Goal: Information Seeking & Learning: Learn about a topic

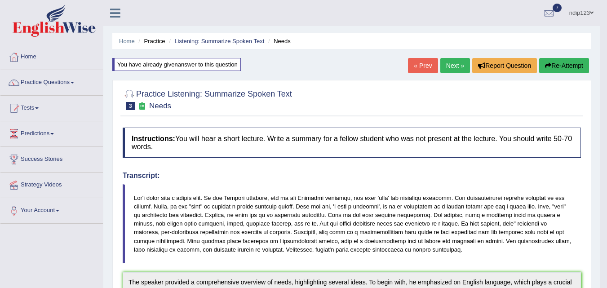
click at [452, 65] on link "Next »" at bounding box center [455, 65] width 30 height 15
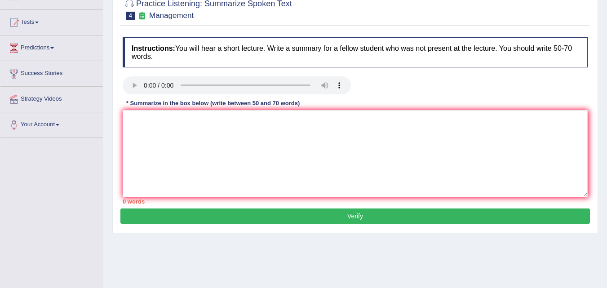
scroll to position [90, 0]
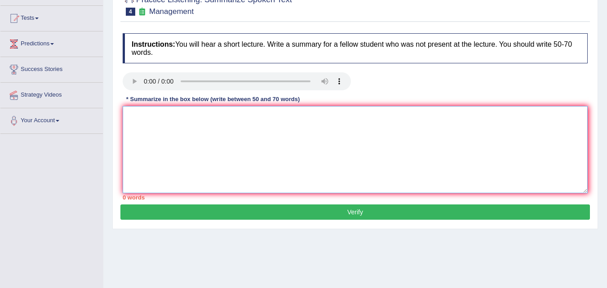
click at [186, 164] on textarea at bounding box center [355, 149] width 465 height 87
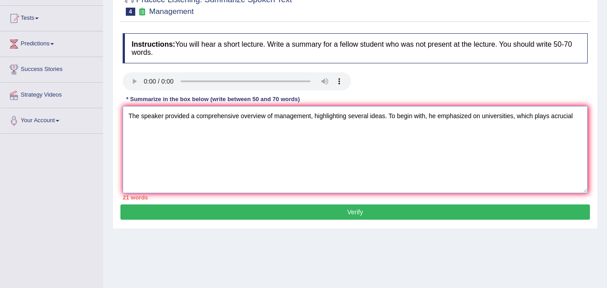
click at [555, 117] on textarea "The speaker provided a comprehensive overview of management, highlighting sever…" at bounding box center [355, 149] width 465 height 87
click at [577, 115] on textarea "The speaker provided a comprehensive overview of management, highlighting sever…" at bounding box center [355, 149] width 465 height 87
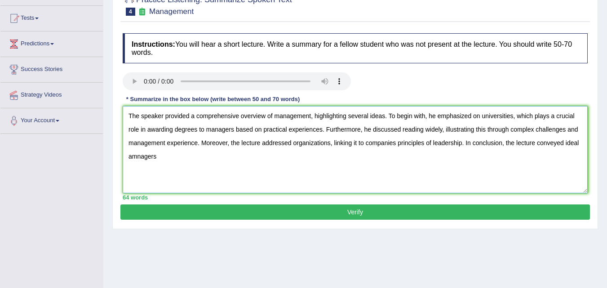
click at [137, 156] on textarea "The speaker provided a comprehensive overview of management, highlighting sever…" at bounding box center [355, 149] width 465 height 87
click at [133, 157] on textarea "The speaker provided a comprehensive overview of management, highlighting sever…" at bounding box center [355, 149] width 465 height 87
click at [160, 156] on textarea "The speaker provided a comprehensive overview of management, highlighting sever…" at bounding box center [355, 149] width 465 height 87
type textarea "The speaker provided a comprehensive overview of management, highlighting sever…"
click at [360, 210] on button "Verify" at bounding box center [355, 211] width 470 height 15
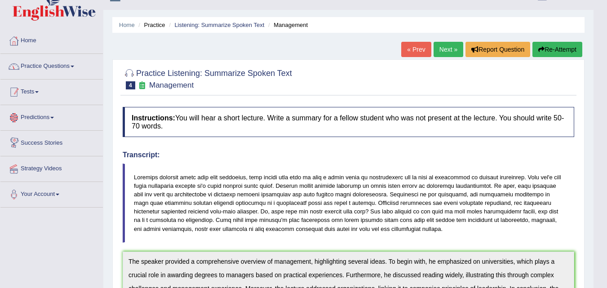
scroll to position [0, 0]
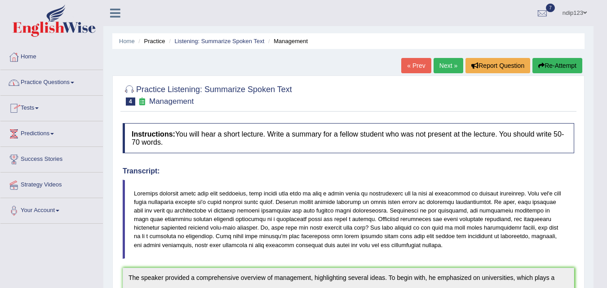
click at [42, 80] on link "Practice Questions" at bounding box center [51, 81] width 102 height 22
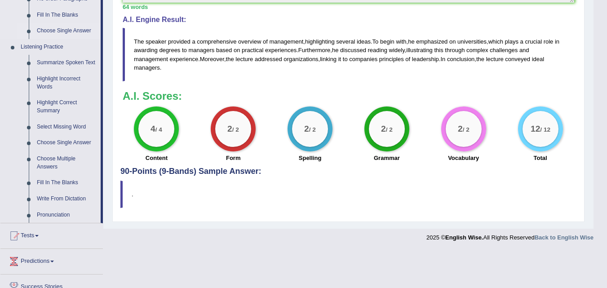
scroll to position [359, 0]
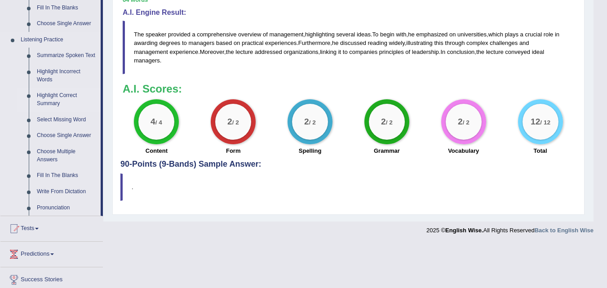
click at [57, 97] on link "Highlight Correct Summary" at bounding box center [67, 100] width 68 height 24
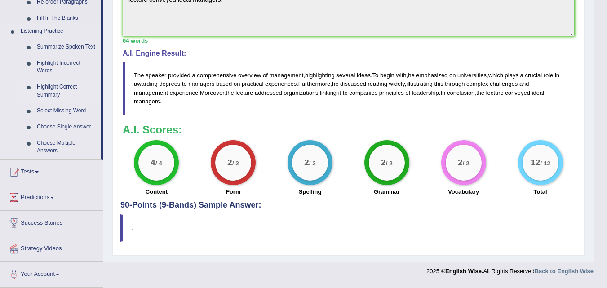
scroll to position [315, 0]
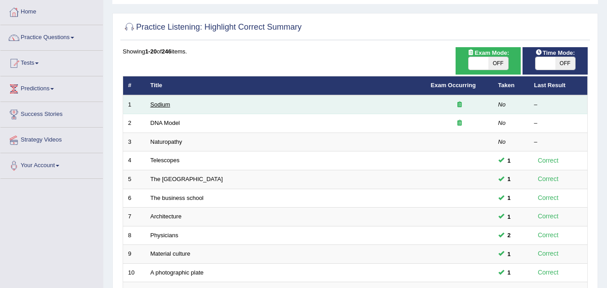
click at [160, 103] on link "Sodium" at bounding box center [161, 104] width 20 height 7
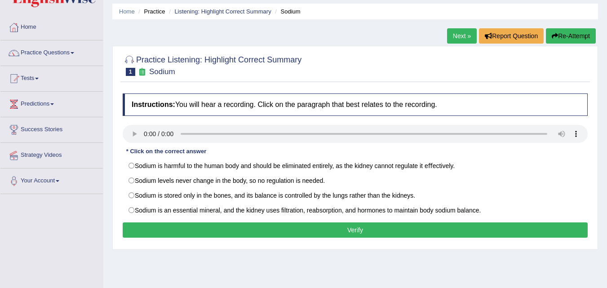
scroll to position [45, 0]
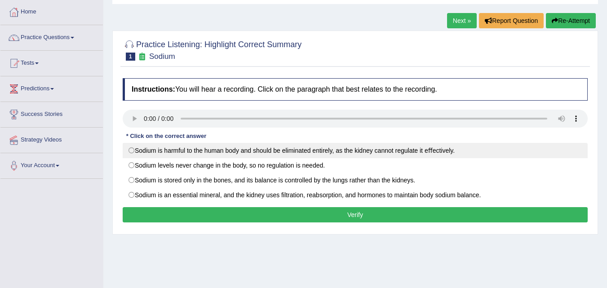
click at [133, 149] on label "Sodium is harmful to the human body and should be eliminated entirely, as the k…" at bounding box center [355, 150] width 465 height 15
radio input "true"
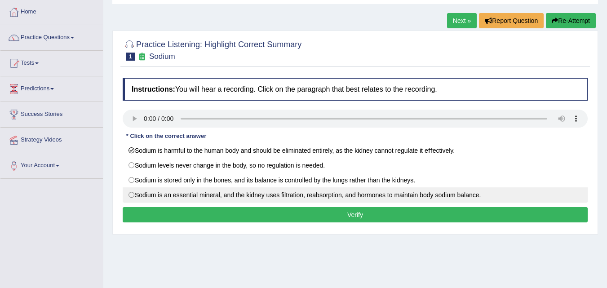
click at [131, 196] on label "Sodium is an essential mineral, and the kidney uses ﬁltration, reabsorption, an…" at bounding box center [355, 194] width 465 height 15
radio input "true"
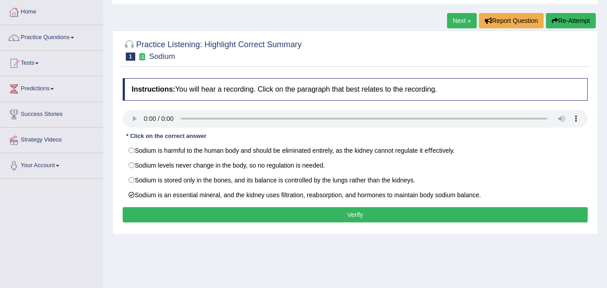
click at [359, 213] on button "Verify" at bounding box center [355, 214] width 465 height 15
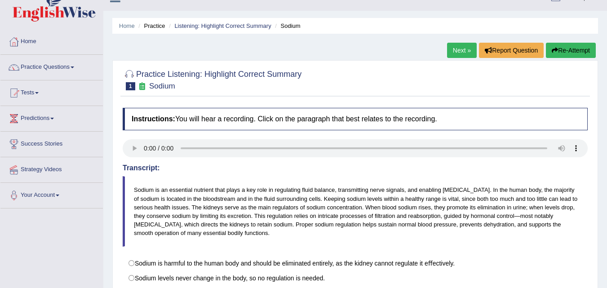
scroll to position [0, 0]
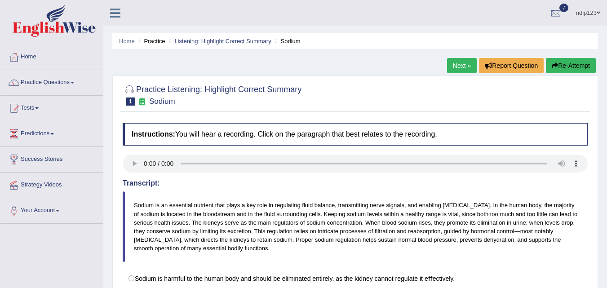
click at [452, 66] on link "Next »" at bounding box center [462, 65] width 30 height 15
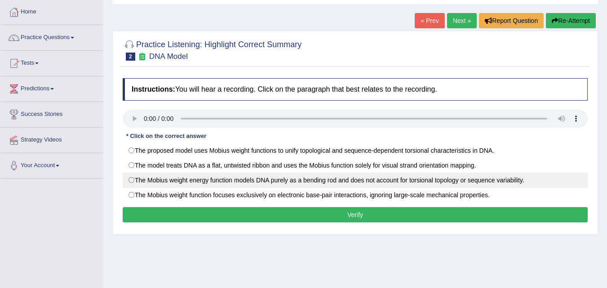
click at [133, 177] on label "The Mobius weight energy function models DNA purely as a bending rod and does n…" at bounding box center [355, 180] width 465 height 15
radio input "true"
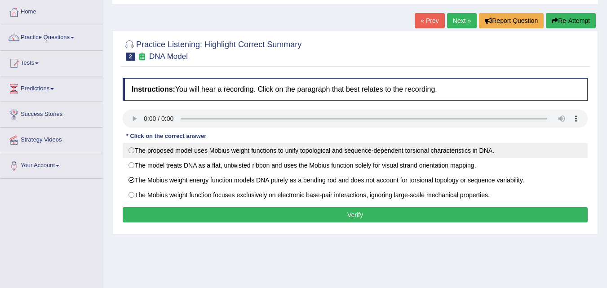
click at [131, 150] on label "The proposed model uses Mobius weight functions to unify topological and sequen…" at bounding box center [355, 150] width 465 height 15
radio input "true"
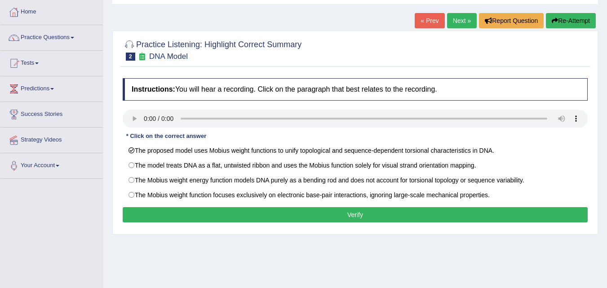
click at [351, 216] on button "Verify" at bounding box center [355, 214] width 465 height 15
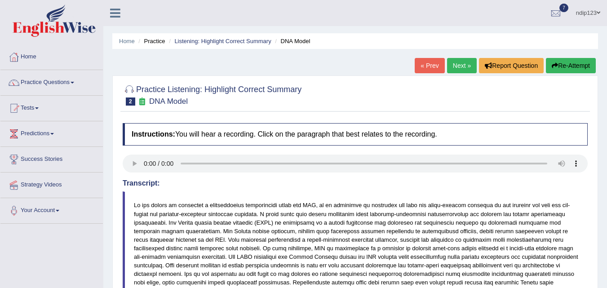
click at [454, 65] on link "Next »" at bounding box center [462, 65] width 30 height 15
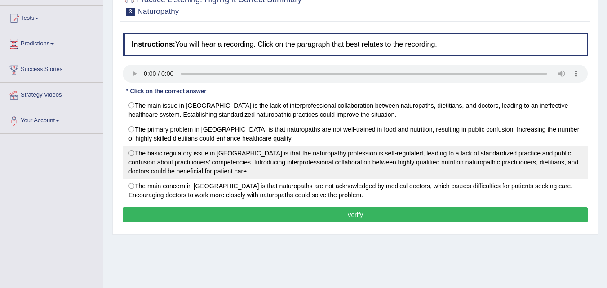
click at [134, 152] on label "The basic regulatory issue in Australia is that the naturopathy profession is s…" at bounding box center [355, 162] width 465 height 33
radio input "true"
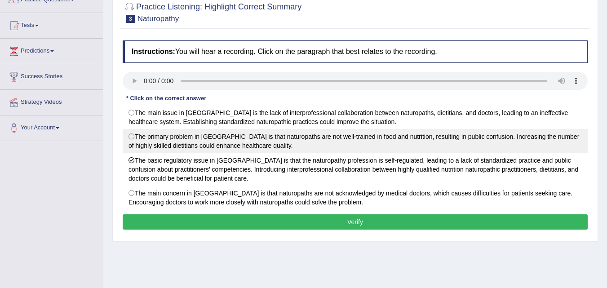
scroll to position [90, 0]
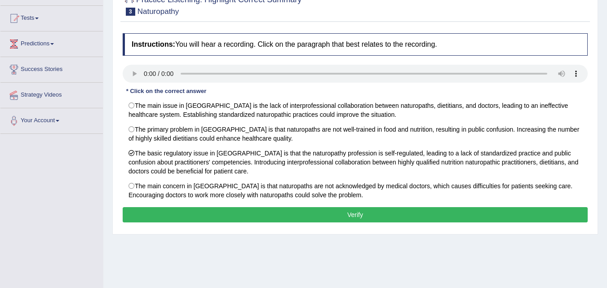
click at [345, 215] on button "Verify" at bounding box center [355, 214] width 465 height 15
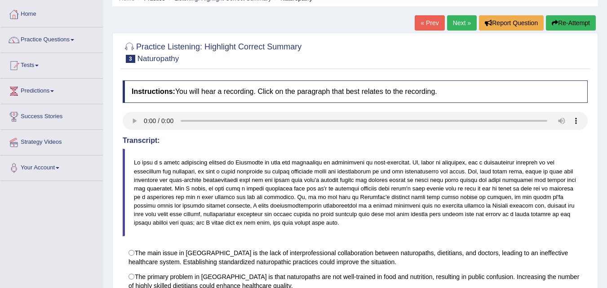
scroll to position [0, 0]
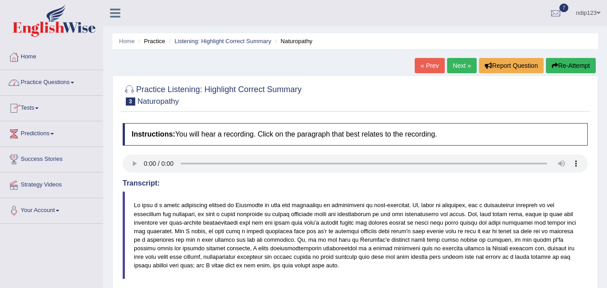
click at [54, 83] on link "Practice Questions" at bounding box center [51, 81] width 102 height 22
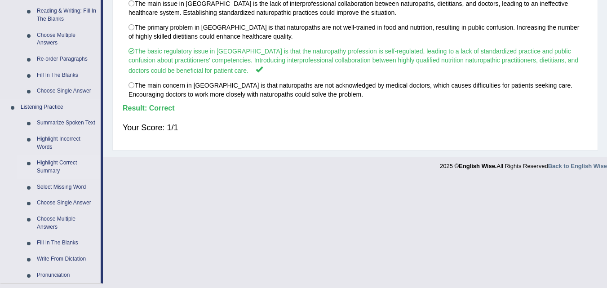
scroll to position [315, 0]
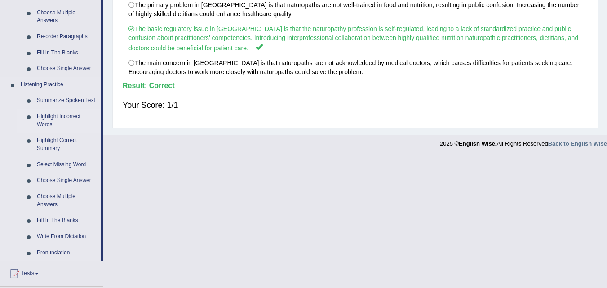
click at [52, 116] on link "Highlight Incorrect Words" at bounding box center [67, 121] width 68 height 24
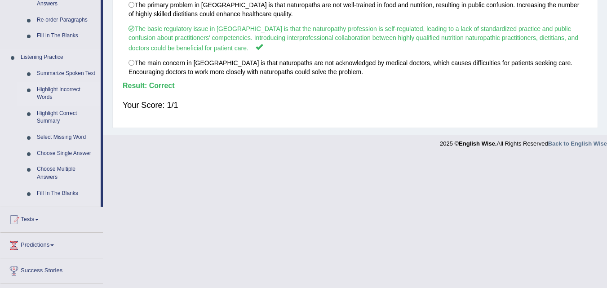
scroll to position [184, 0]
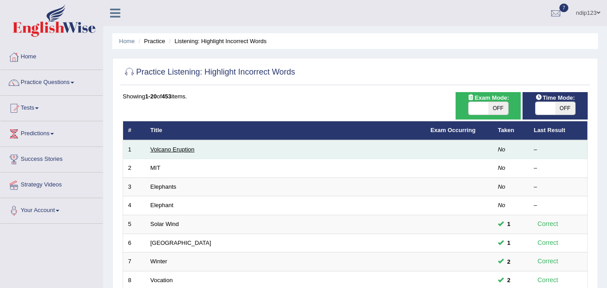
click at [163, 149] on link "Volcano Eruption" at bounding box center [173, 149] width 44 height 7
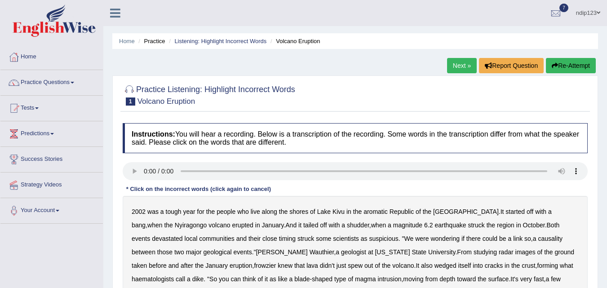
click at [383, 213] on b "aromatic" at bounding box center [375, 211] width 24 height 7
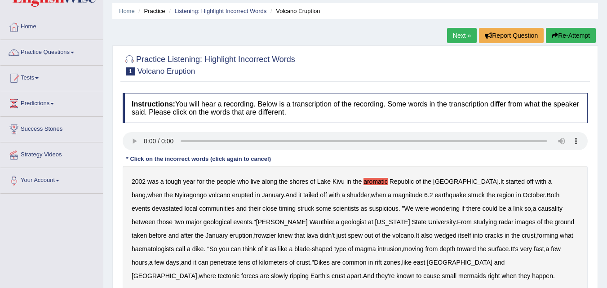
scroll to position [45, 0]
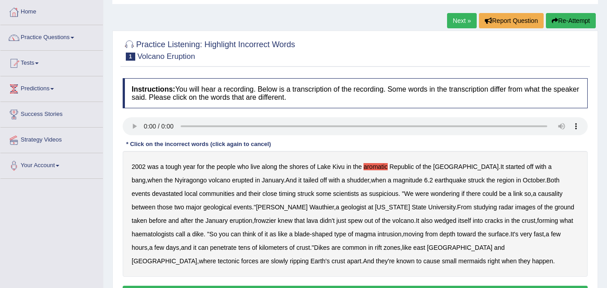
click at [254, 221] on b "frowzier" at bounding box center [265, 220] width 22 height 7
click at [174, 230] on b "haematologists" at bounding box center [153, 233] width 42 height 7
click at [458, 262] on b "mermaids" at bounding box center [471, 260] width 27 height 7
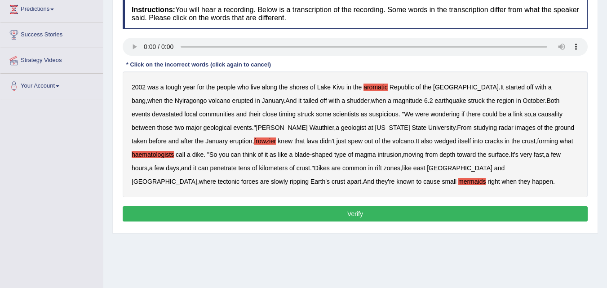
scroll to position [135, 0]
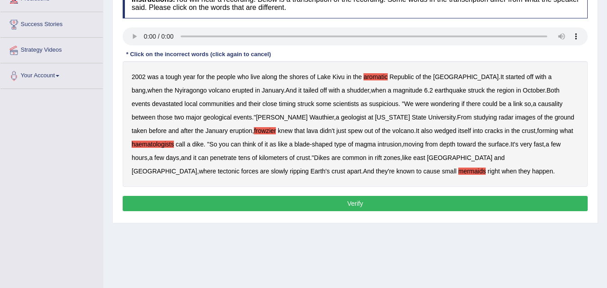
click at [350, 201] on button "Verify" at bounding box center [355, 203] width 465 height 15
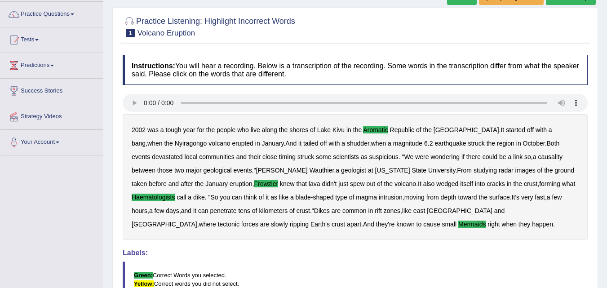
scroll to position [0, 0]
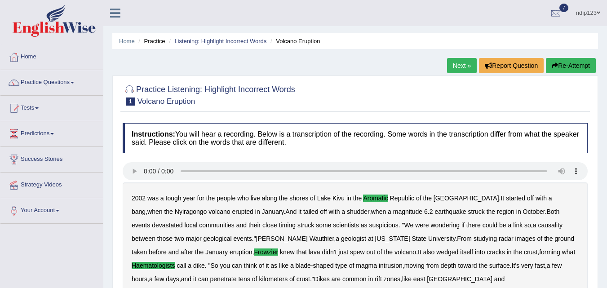
click at [458, 66] on link "Next »" at bounding box center [462, 65] width 30 height 15
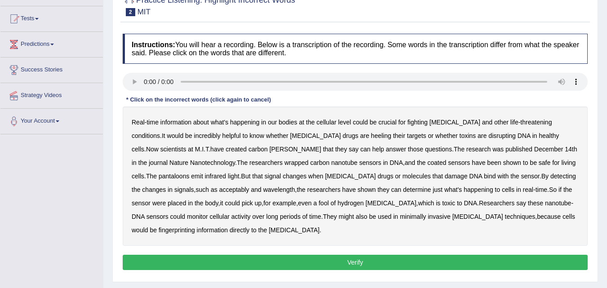
scroll to position [90, 0]
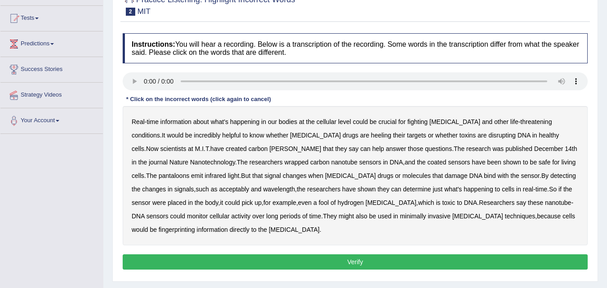
click at [371, 137] on b "heeling" at bounding box center [381, 135] width 20 height 7
click at [270, 149] on b "revels" at bounding box center [296, 148] width 52 height 7
click at [190, 172] on b "pantaloons" at bounding box center [174, 175] width 31 height 7
click at [484, 176] on b "bind" at bounding box center [490, 175] width 12 height 7
click at [249, 186] on b "acceptably" at bounding box center [234, 189] width 30 height 7
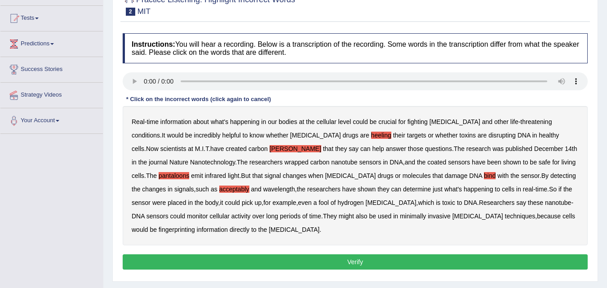
click at [319, 202] on b "fool" at bounding box center [324, 202] width 10 height 7
click at [195, 226] on b "fingerprinting" at bounding box center [177, 229] width 36 height 7
click at [190, 172] on b "pantaloons" at bounding box center [174, 175] width 31 height 7
click at [372, 254] on button "Verify" at bounding box center [355, 261] width 465 height 15
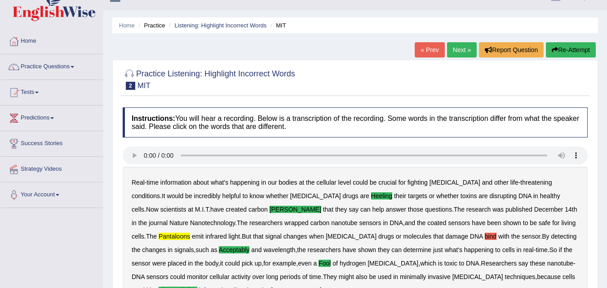
scroll to position [0, 0]
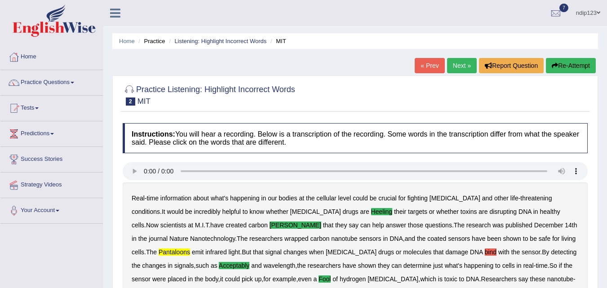
click at [452, 68] on link "Next »" at bounding box center [462, 65] width 30 height 15
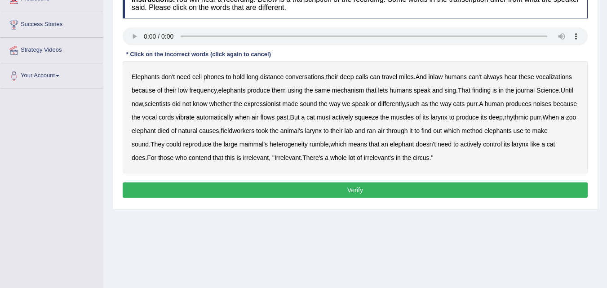
scroll to position [135, 0]
click at [442, 78] on b "inlaw" at bounding box center [435, 76] width 14 height 7
click at [271, 106] on b "expressionist" at bounding box center [262, 103] width 37 height 7
click at [255, 132] on b "fieldworkers" at bounding box center [238, 130] width 34 height 7
click at [308, 146] on b "heterogeneity" at bounding box center [289, 144] width 38 height 7
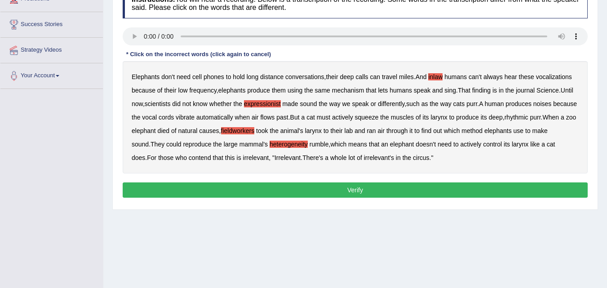
click at [364, 189] on button "Verify" at bounding box center [355, 189] width 465 height 15
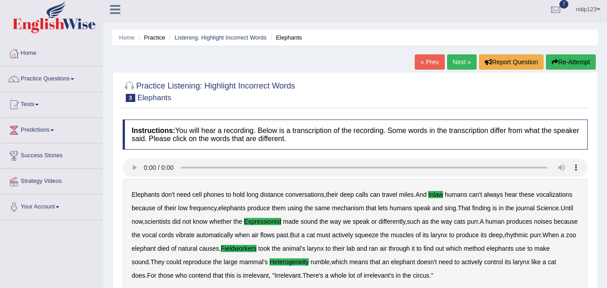
scroll to position [0, 0]
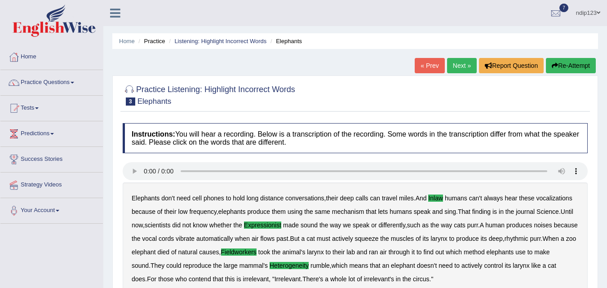
click at [455, 68] on link "Next »" at bounding box center [462, 65] width 30 height 15
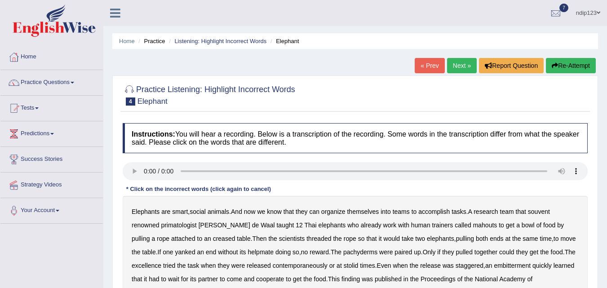
click at [213, 239] on b "creased" at bounding box center [224, 238] width 22 height 7
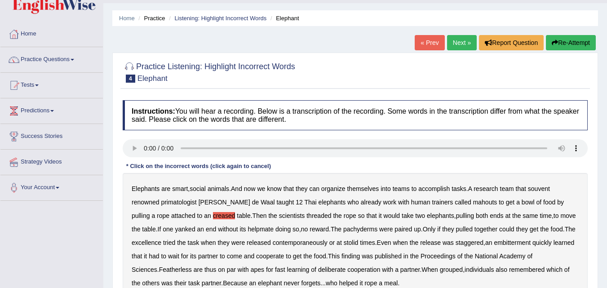
scroll to position [45, 0]
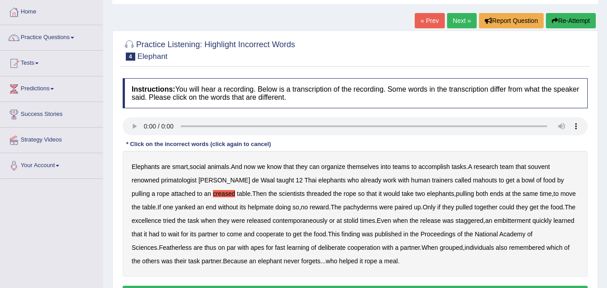
click at [146, 220] on b "excellence" at bounding box center [147, 220] width 30 height 7
click at [301, 222] on b "contemporaneously" at bounding box center [300, 220] width 55 height 7
click at [159, 248] on b "Featherless" at bounding box center [175, 247] width 33 height 7
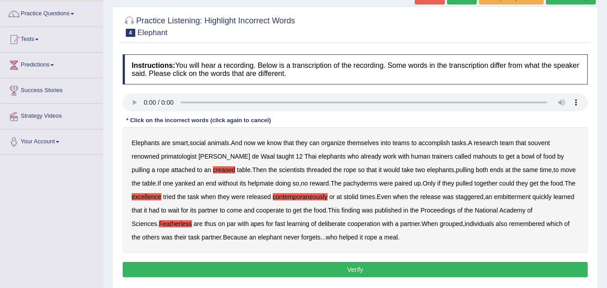
scroll to position [90, 0]
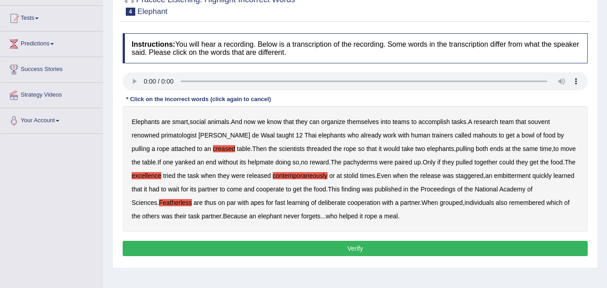
click at [353, 250] on button "Verify" at bounding box center [355, 248] width 465 height 15
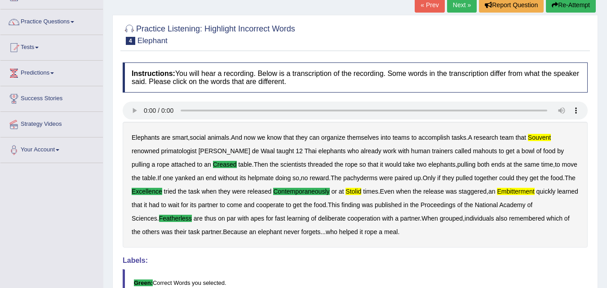
scroll to position [58, 0]
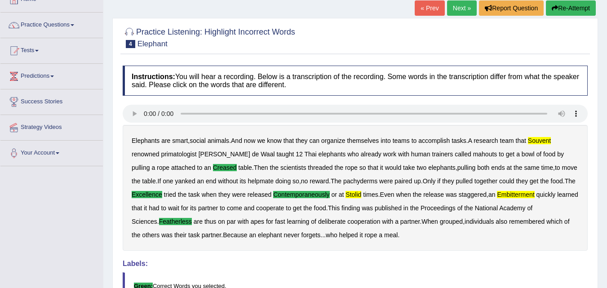
click at [549, 6] on button "Re-Attempt" at bounding box center [571, 7] width 50 height 15
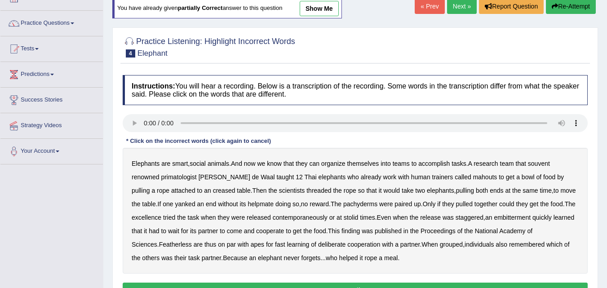
scroll to position [58, 0]
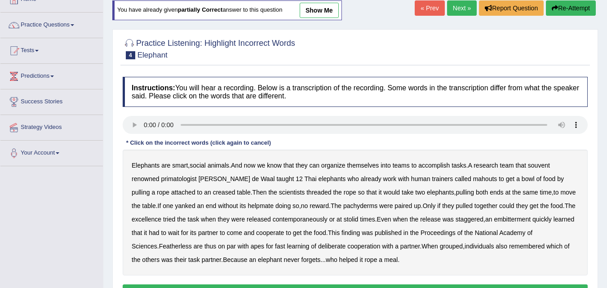
click at [544, 164] on b "souvent" at bounding box center [539, 165] width 22 height 7
click at [213, 195] on b "creased" at bounding box center [224, 192] width 22 height 7
click at [248, 207] on b "helpmate" at bounding box center [261, 205] width 26 height 7
click at [149, 222] on b "excellence" at bounding box center [147, 219] width 30 height 7
click at [310, 218] on b "contemporaneously" at bounding box center [300, 219] width 55 height 7
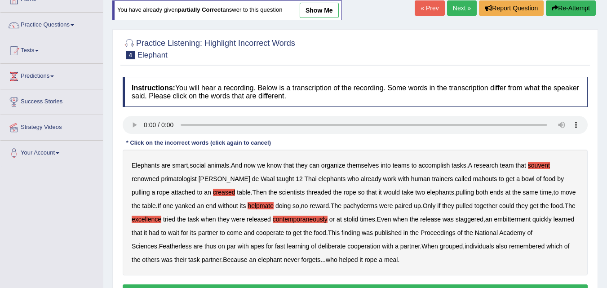
click at [354, 217] on b "stolid" at bounding box center [351, 219] width 15 height 7
click at [517, 219] on b "embitterment" at bounding box center [512, 219] width 37 height 7
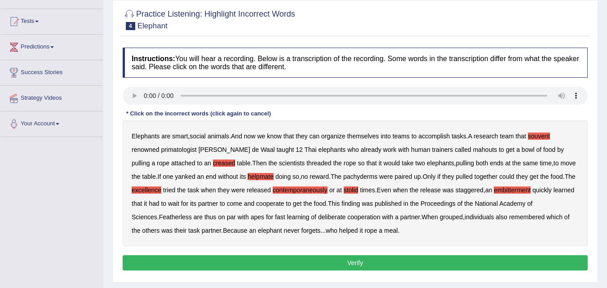
scroll to position [102, 0]
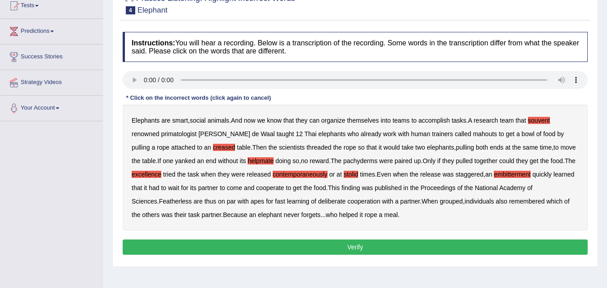
click at [346, 251] on button "Verify" at bounding box center [355, 246] width 465 height 15
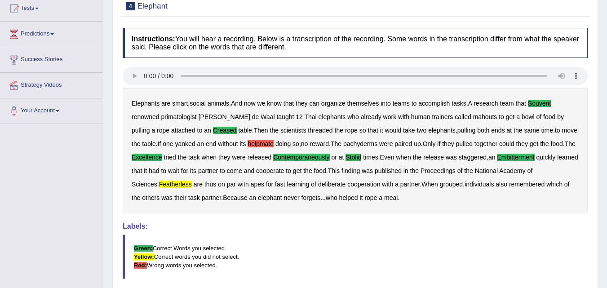
scroll to position [58, 0]
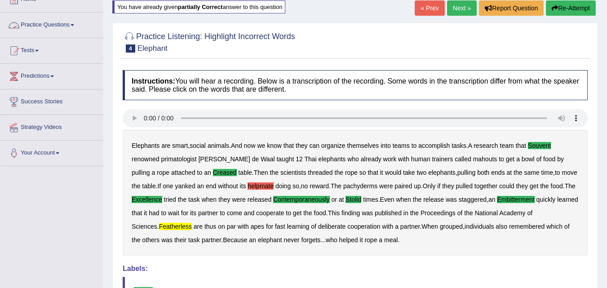
click at [58, 26] on link "Practice Questions" at bounding box center [51, 24] width 102 height 22
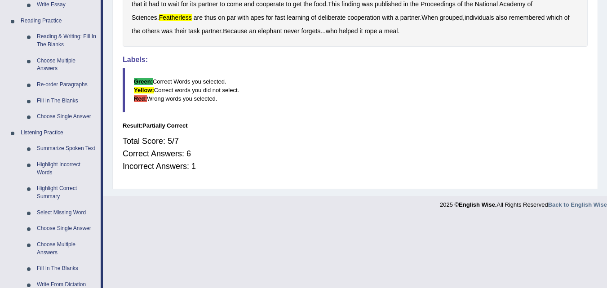
scroll to position [282, 0]
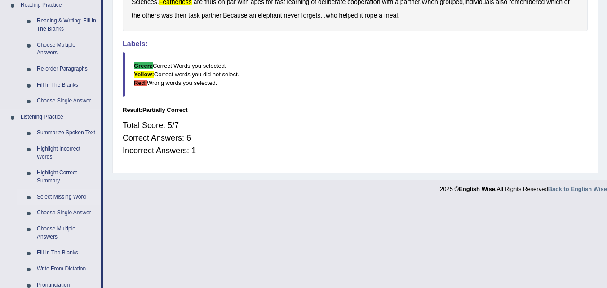
click at [62, 195] on link "Select Missing Word" at bounding box center [67, 197] width 68 height 16
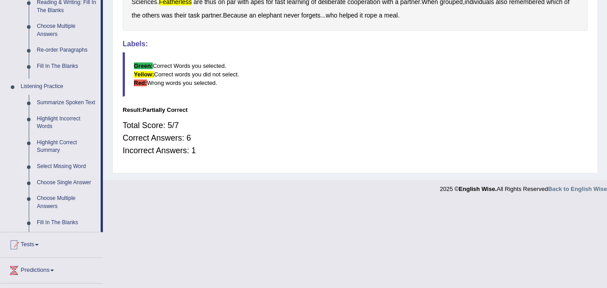
scroll to position [197, 0]
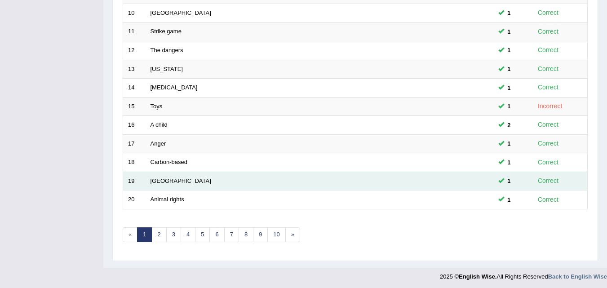
scroll to position [307, 0]
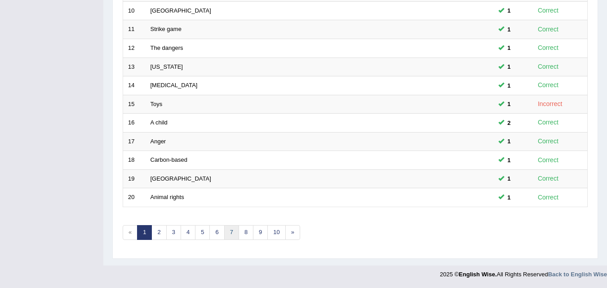
click at [232, 228] on link "7" at bounding box center [231, 232] width 15 height 15
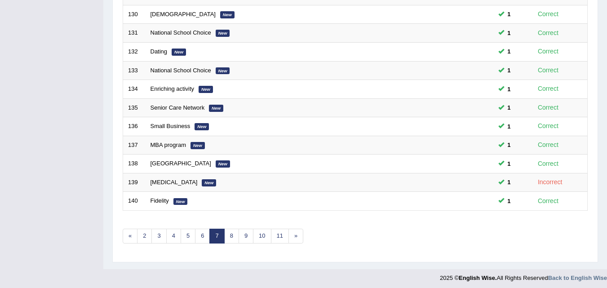
scroll to position [307, 0]
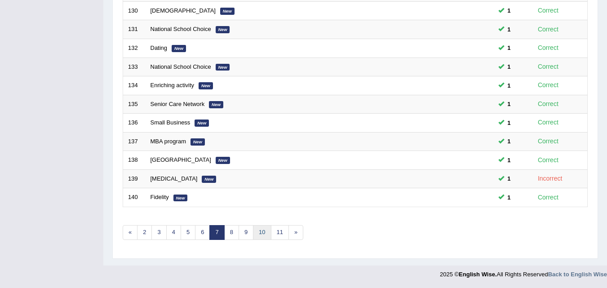
click at [263, 231] on link "10" at bounding box center [262, 232] width 18 height 15
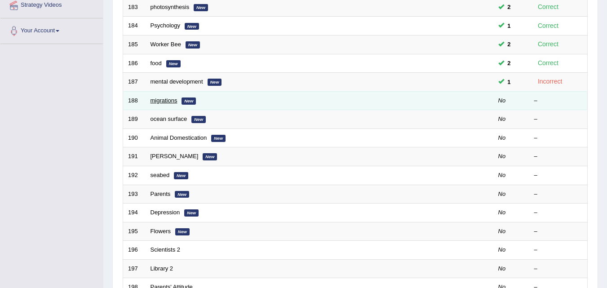
click at [160, 102] on link "migrations" at bounding box center [164, 100] width 27 height 7
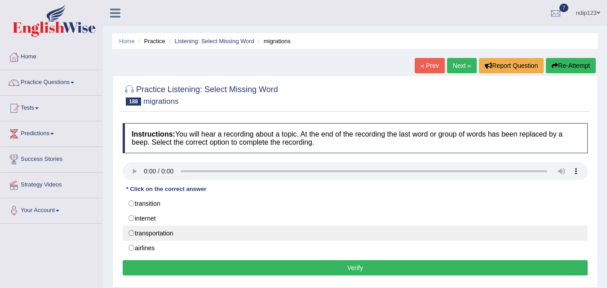
click at [133, 234] on label "transportation" at bounding box center [355, 233] width 465 height 15
radio input "true"
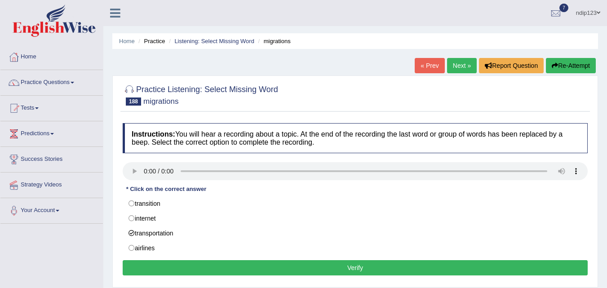
click at [361, 265] on button "Verify" at bounding box center [355, 267] width 465 height 15
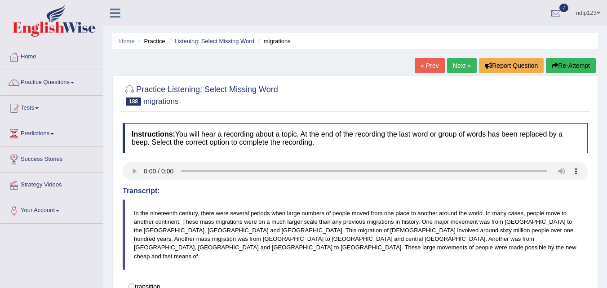
click at [62, 81] on link "Practice Questions" at bounding box center [51, 81] width 102 height 22
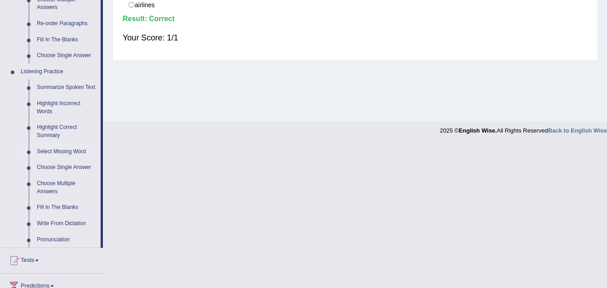
scroll to position [359, 0]
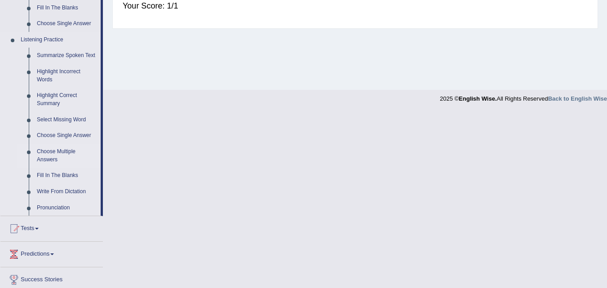
click at [59, 150] on link "Choose Multiple Answers" at bounding box center [67, 156] width 68 height 24
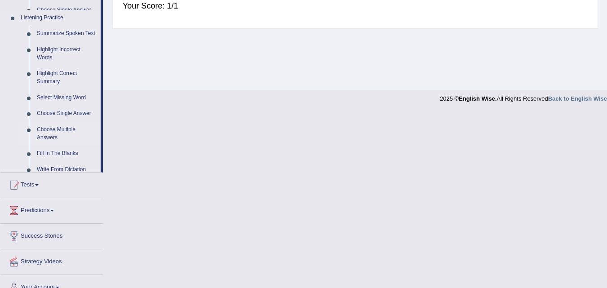
scroll to position [184, 0]
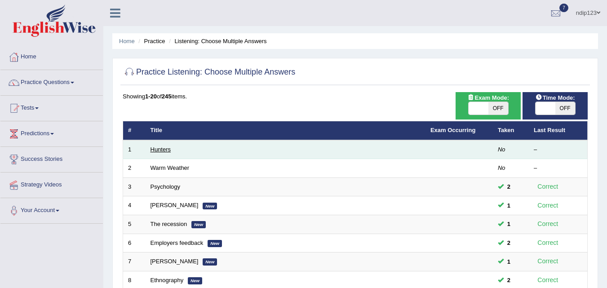
click at [155, 150] on link "Hunters" at bounding box center [161, 149] width 21 height 7
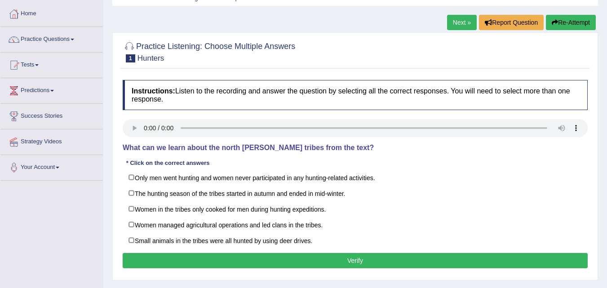
scroll to position [90, 0]
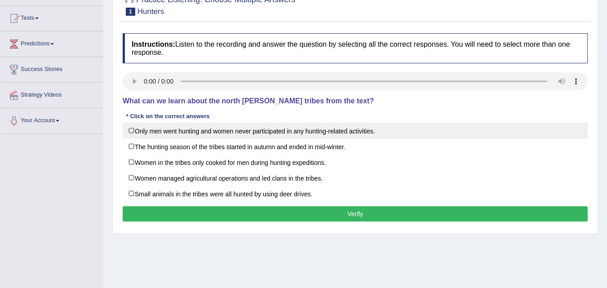
click at [132, 131] on label "Only men went hunting and women never participated in any hunting-related activ…" at bounding box center [355, 131] width 465 height 16
checkbox input "true"
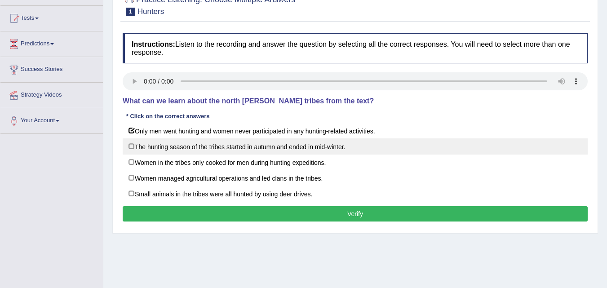
click at [132, 145] on label "The hunting season of the tribes started in autumn and ended in mid-winter." at bounding box center [355, 146] width 465 height 16
checkbox input "true"
click at [131, 145] on label "The hunting season of the tribes started in autumn and ended in mid-winter." at bounding box center [355, 146] width 465 height 16
checkbox input "false"
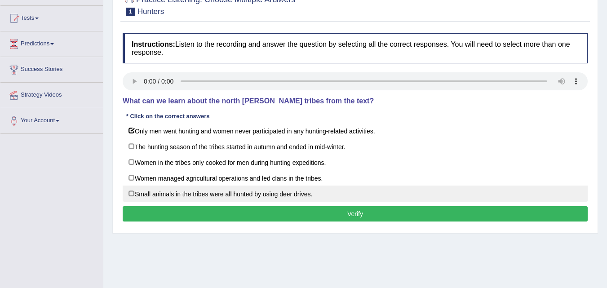
click at [129, 192] on label "Small animals in the tribes were all hunted by using deer drives." at bounding box center [355, 194] width 465 height 16
checkbox input "true"
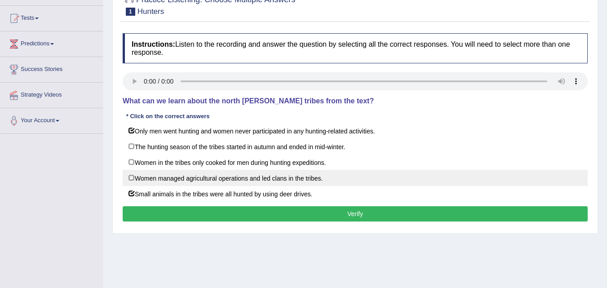
click at [128, 177] on label "Women managed agricultural operations and led clans in the tribes." at bounding box center [355, 178] width 465 height 16
checkbox input "true"
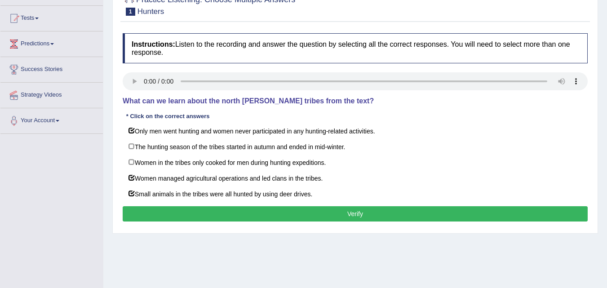
click at [341, 212] on button "Verify" at bounding box center [355, 213] width 465 height 15
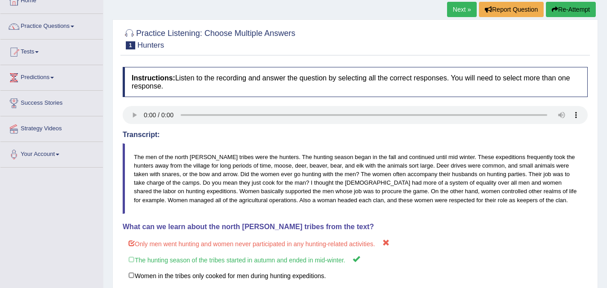
scroll to position [52, 0]
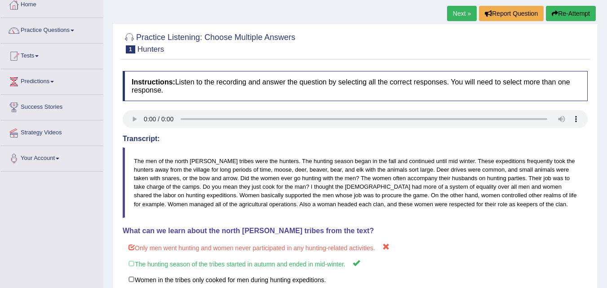
click at [553, 14] on icon "button" at bounding box center [555, 13] width 6 height 6
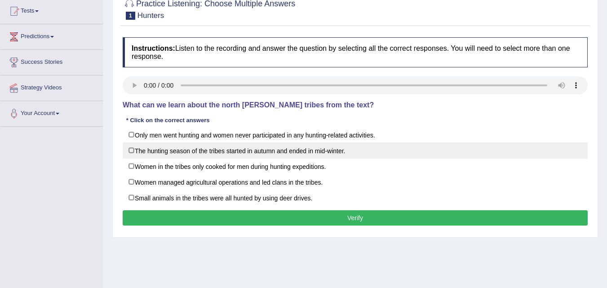
click at [131, 148] on label "The hunting season of the tribes started in autumn and ended in mid-winter." at bounding box center [355, 150] width 465 height 16
checkbox input "true"
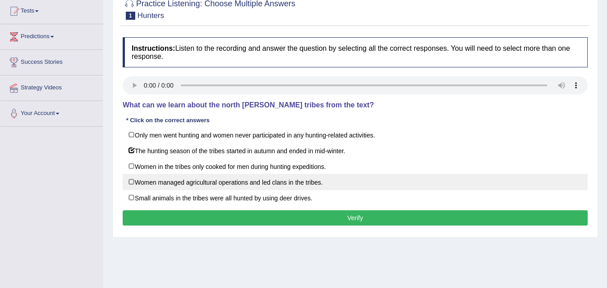
click at [132, 181] on label "Women managed agricultural operations and led clans in the tribes." at bounding box center [355, 182] width 465 height 16
checkbox input "true"
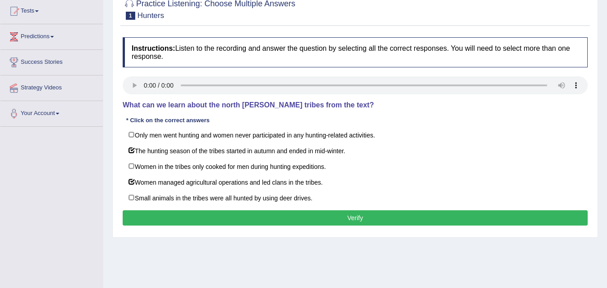
click at [341, 217] on button "Verify" at bounding box center [355, 217] width 465 height 15
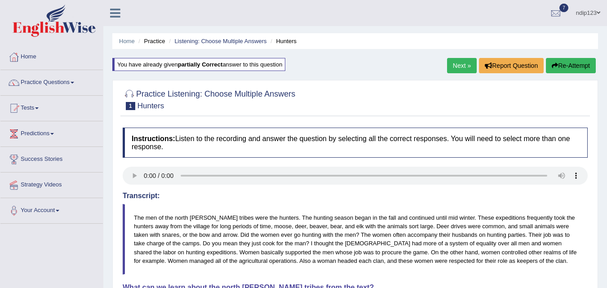
click at [33, 104] on link "Tests" at bounding box center [51, 107] width 102 height 22
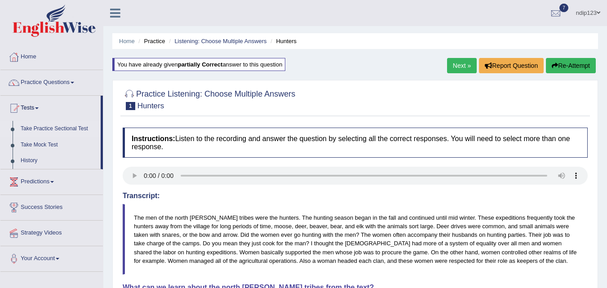
click at [34, 129] on link "Take Practice Sectional Test" at bounding box center [59, 129] width 84 height 16
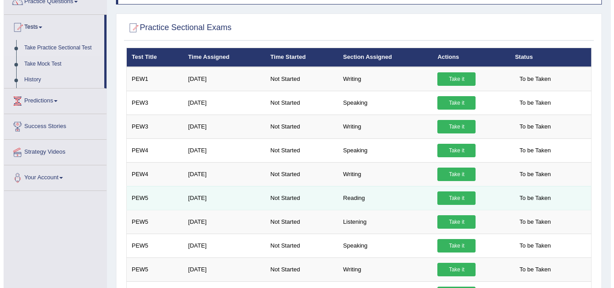
scroll to position [90, 0]
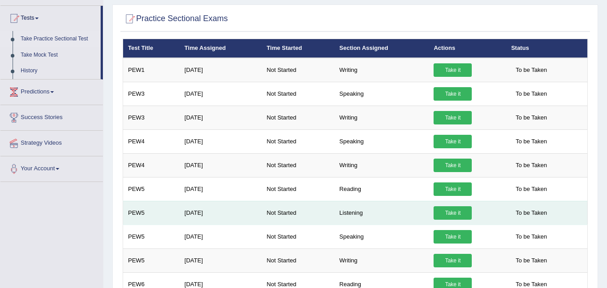
click at [451, 213] on link "Take it" at bounding box center [453, 212] width 38 height 13
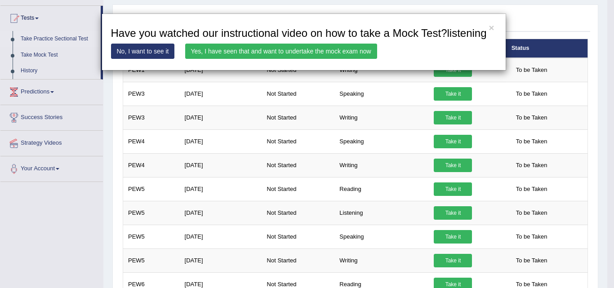
click at [269, 50] on link "Yes, I have seen that and want to undertake the mock exam now" at bounding box center [281, 51] width 192 height 15
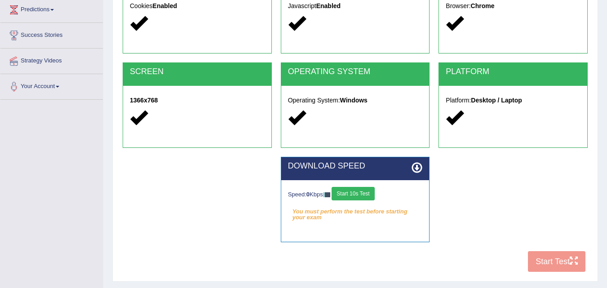
scroll to position [180, 0]
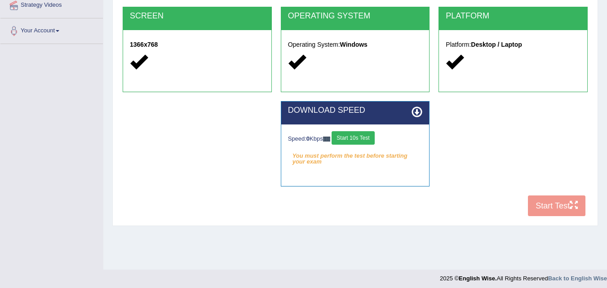
click at [355, 136] on button "Start 10s Test" at bounding box center [353, 137] width 43 height 13
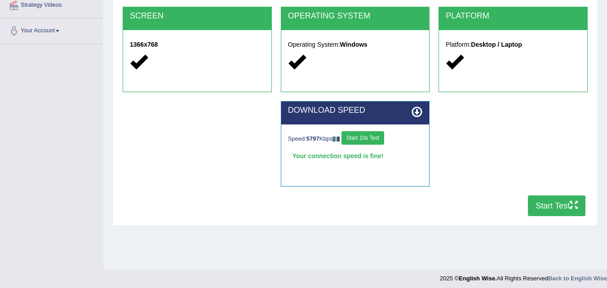
click at [545, 205] on button "Start Test" at bounding box center [557, 205] width 58 height 21
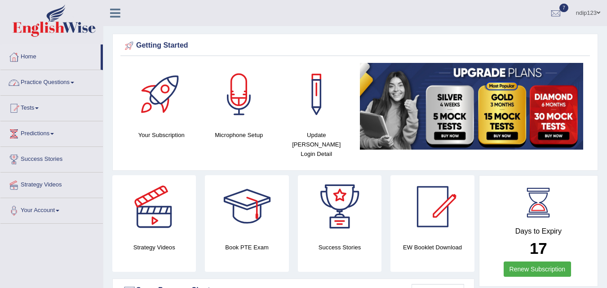
click at [33, 82] on link "Practice Questions" at bounding box center [51, 81] width 102 height 22
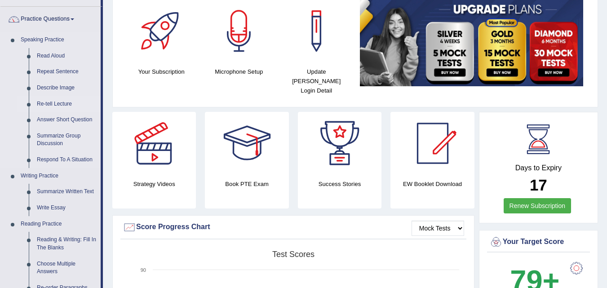
scroll to position [90, 0]
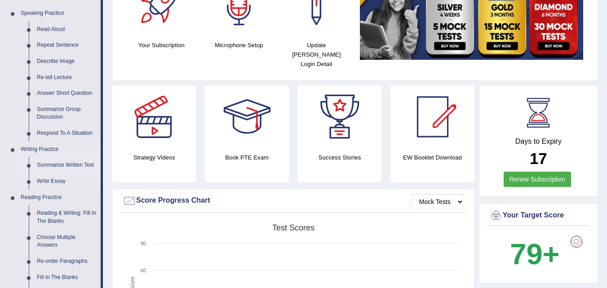
click at [50, 162] on link "Summarize Written Text" at bounding box center [67, 165] width 68 height 16
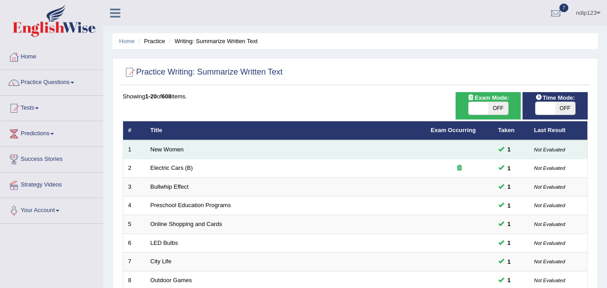
click at [192, 151] on td "New Women" at bounding box center [286, 149] width 280 height 19
click at [168, 148] on link "New Women" at bounding box center [167, 149] width 33 height 7
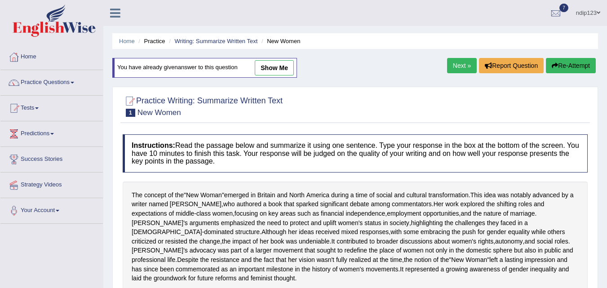
click at [279, 67] on link "show me" at bounding box center [274, 67] width 39 height 15
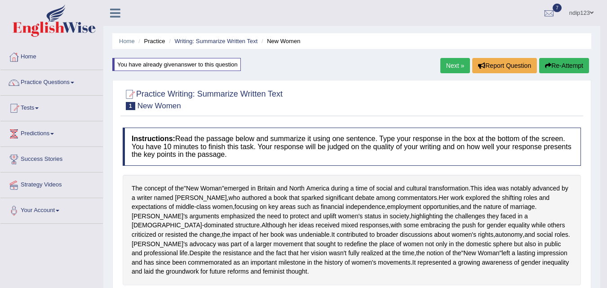
type textarea "The passage outlines, the concept of the woman emerged in Britain and North Ame…"
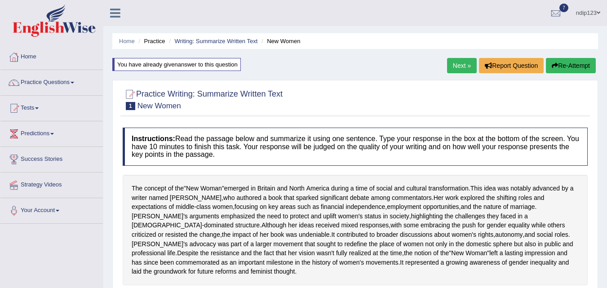
click at [38, 80] on link "Practice Questions" at bounding box center [51, 81] width 102 height 22
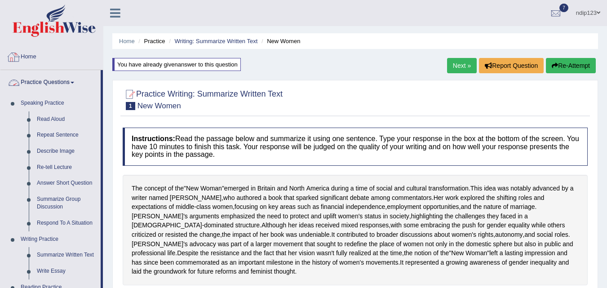
click at [30, 53] on link "Home" at bounding box center [51, 55] width 102 height 22
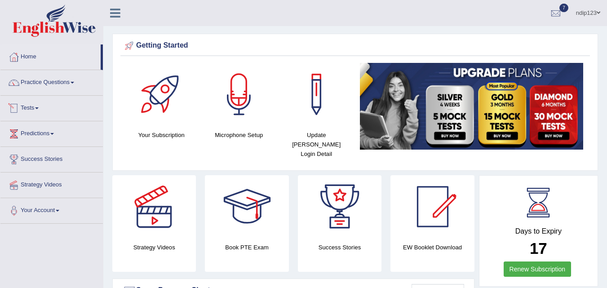
click at [36, 109] on link "Tests" at bounding box center [51, 107] width 102 height 22
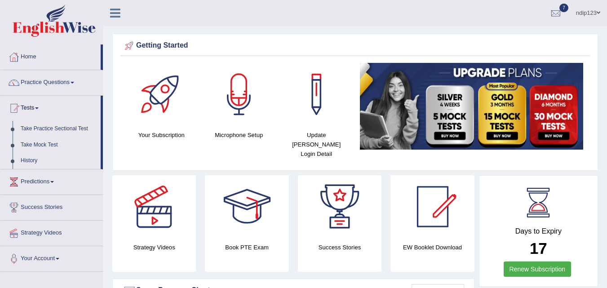
click at [36, 128] on link "Take Practice Sectional Test" at bounding box center [59, 129] width 84 height 16
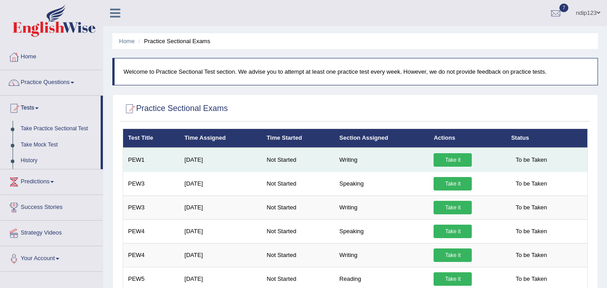
click at [451, 158] on link "Take it" at bounding box center [453, 159] width 38 height 13
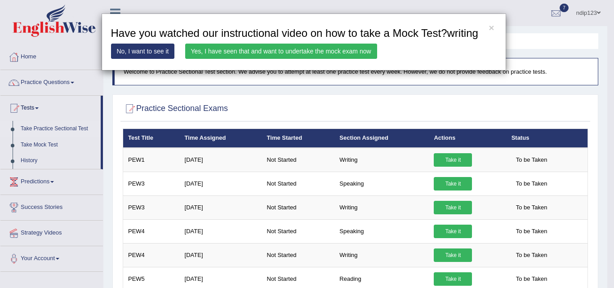
click at [304, 49] on link "Yes, I have seen that and want to undertake the mock exam now" at bounding box center [281, 51] width 192 height 15
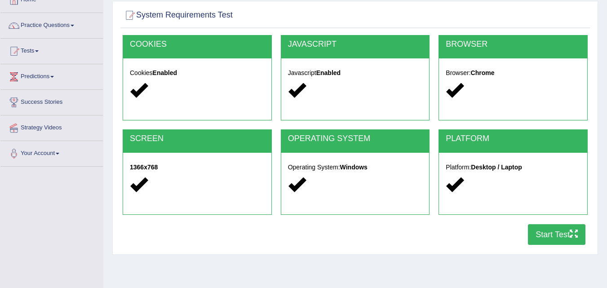
scroll to position [135, 0]
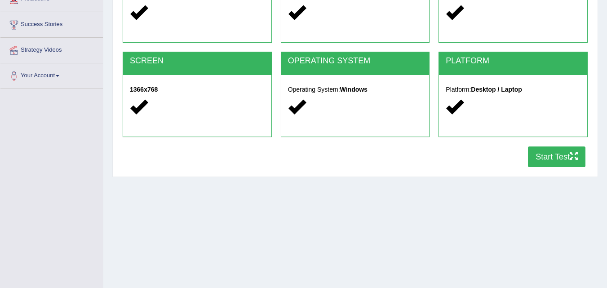
click at [548, 160] on button "Start Test" at bounding box center [557, 156] width 58 height 21
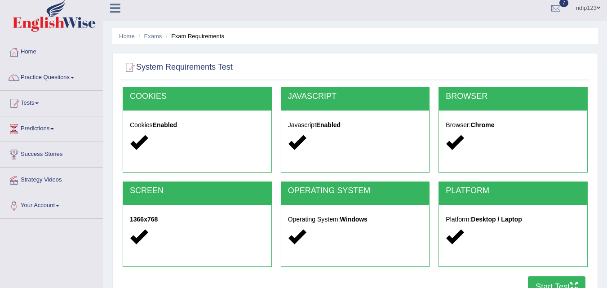
scroll to position [0, 0]
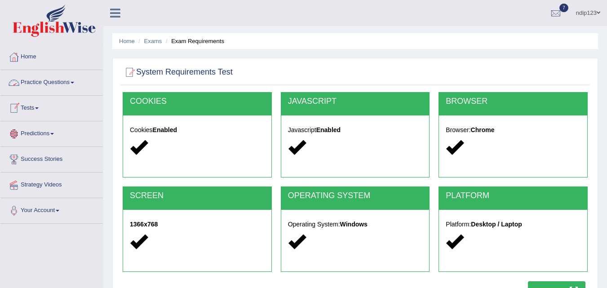
click at [32, 105] on link "Tests" at bounding box center [51, 107] width 102 height 22
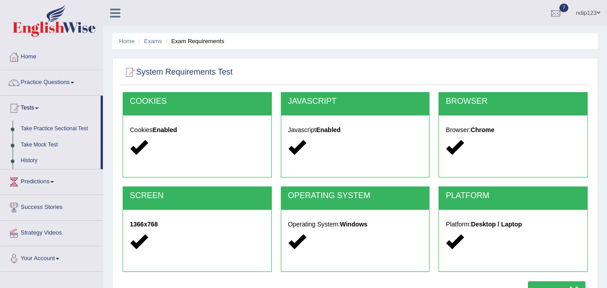
click at [49, 129] on link "Take Practice Sectional Test" at bounding box center [59, 129] width 84 height 16
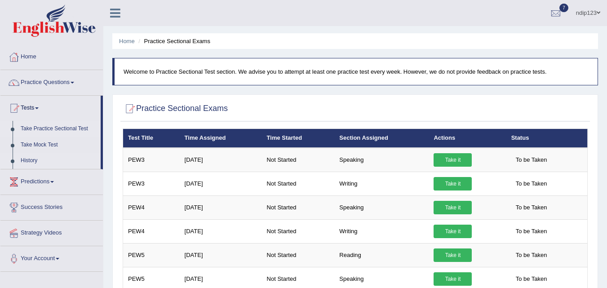
click at [32, 159] on link "History" at bounding box center [59, 161] width 84 height 16
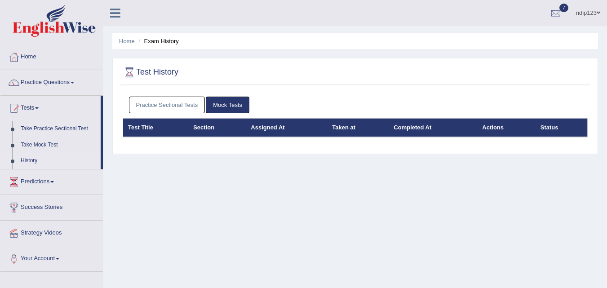
click at [168, 106] on link "Practice Sectional Tests" at bounding box center [167, 105] width 76 height 17
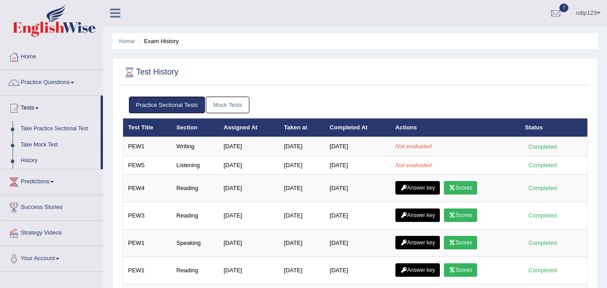
click at [42, 129] on link "Take Practice Sectional Test" at bounding box center [59, 129] width 84 height 16
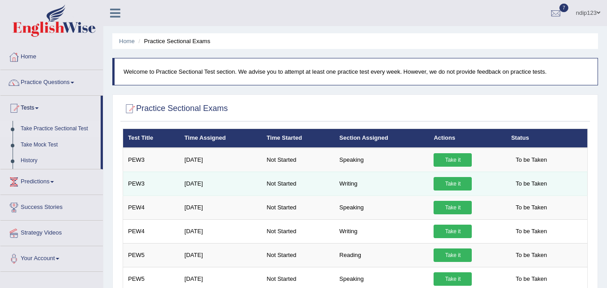
click at [450, 182] on link "Take it" at bounding box center [453, 183] width 38 height 13
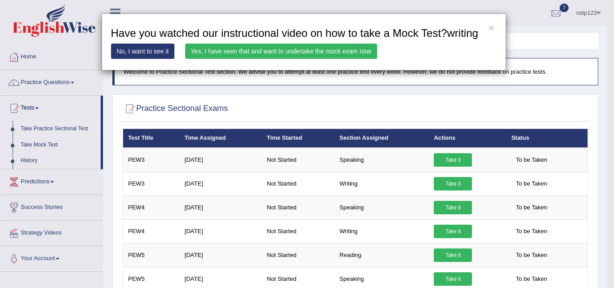
click at [317, 55] on link "Yes, I have seen that and want to undertake the mock exam now" at bounding box center [281, 51] width 192 height 15
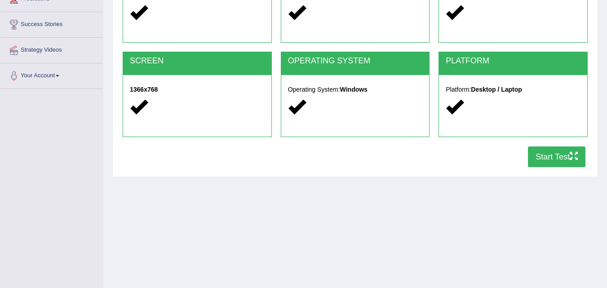
click at [538, 156] on button "Start Test" at bounding box center [557, 156] width 58 height 21
